Goal: Information Seeking & Learning: Find specific page/section

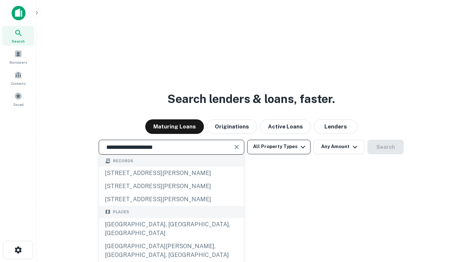
type input "**********"
click at [279, 147] on button "All Property Types" at bounding box center [278, 147] width 63 height 15
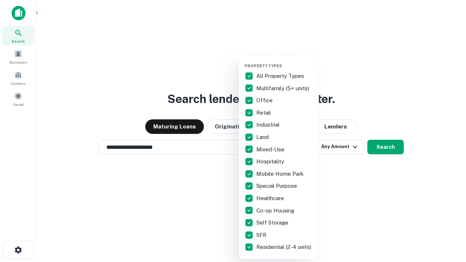
click at [285, 61] on button "button" at bounding box center [284, 61] width 80 height 0
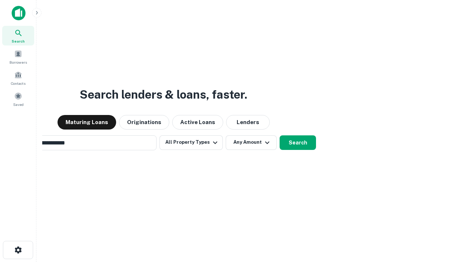
scroll to position [11, 0]
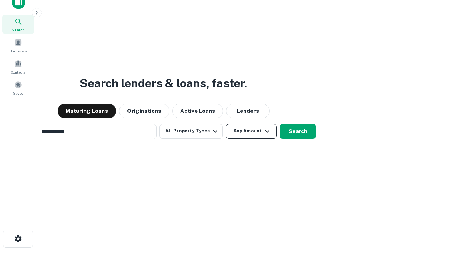
click at [226, 124] on button "Any Amount" at bounding box center [251, 131] width 51 height 15
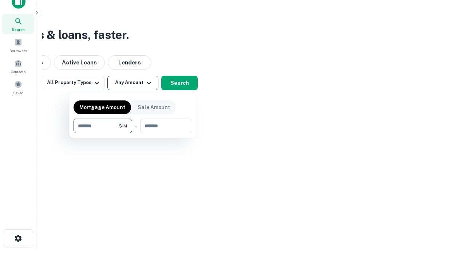
type input "*******"
click at [133, 133] on button "button" at bounding box center [132, 133] width 119 height 0
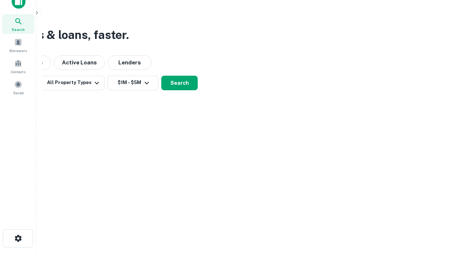
scroll to position [4, 134]
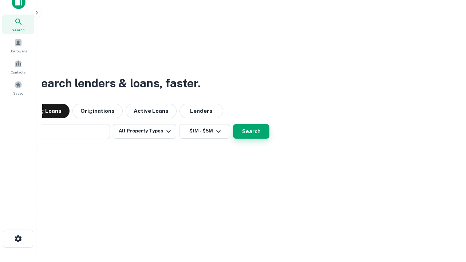
click at [233, 124] on button "Search" at bounding box center [251, 131] width 36 height 15
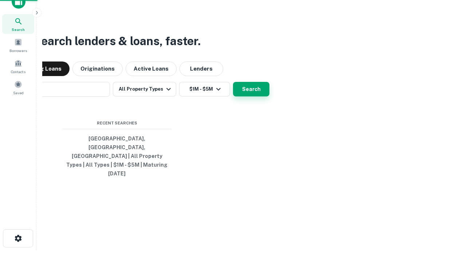
scroll to position [19, 206]
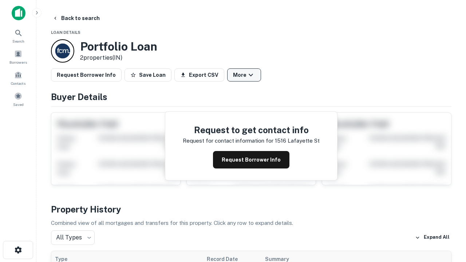
click at [244, 75] on button "More" at bounding box center [244, 74] width 34 height 13
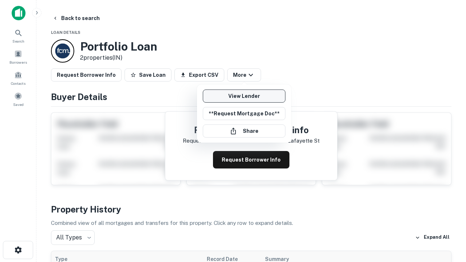
click at [244, 96] on link "View Lender" at bounding box center [244, 96] width 83 height 13
